Goal: Share content

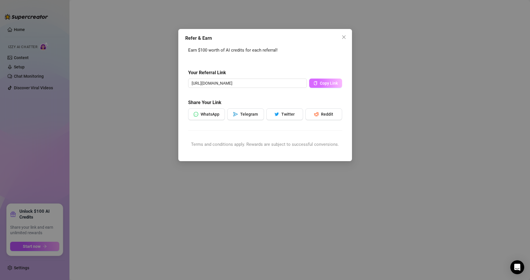
click at [325, 81] on span "Copy Link" at bounding box center [329, 83] width 18 height 5
click at [343, 36] on icon "close" at bounding box center [343, 36] width 3 height 3
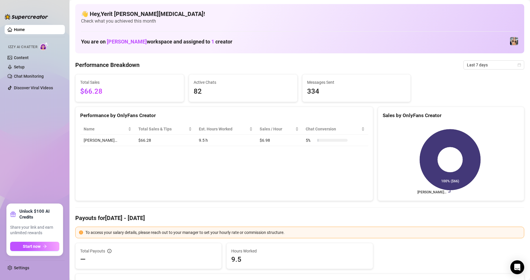
scroll to position [87, 0]
